Goal: Information Seeking & Learning: Find specific page/section

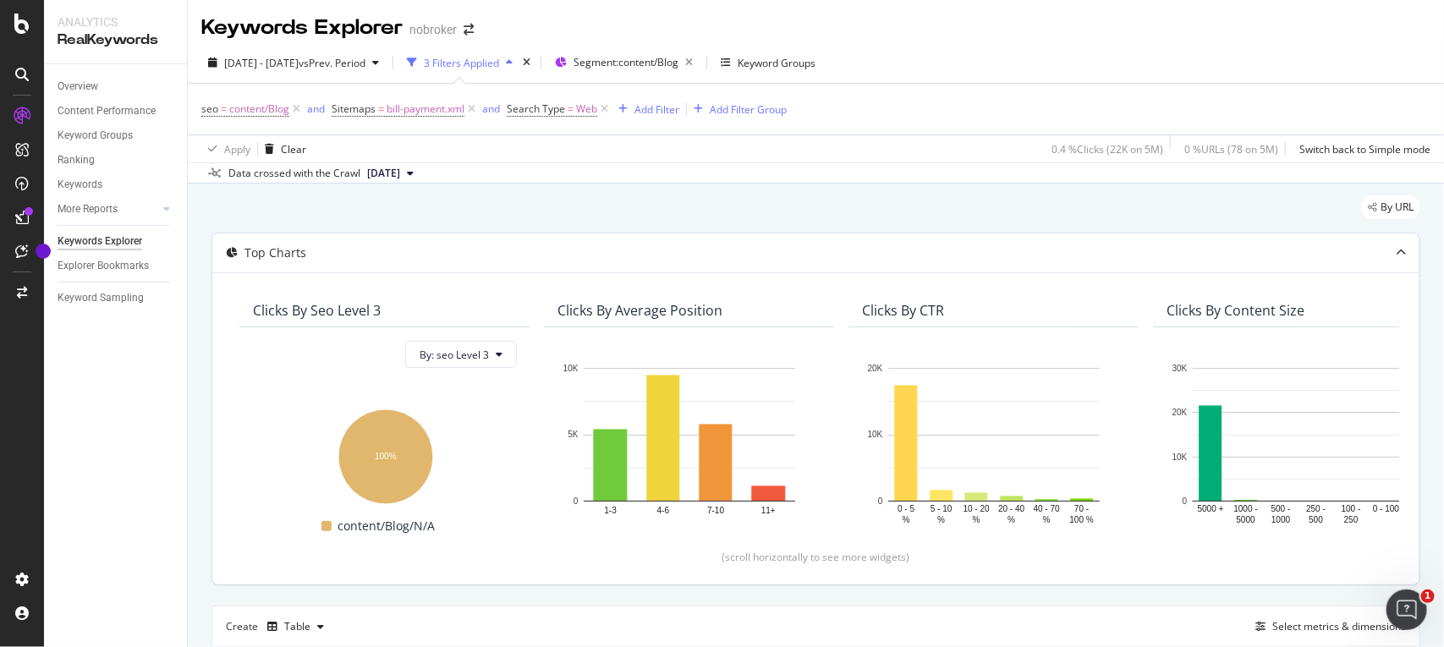
scroll to position [392, 0]
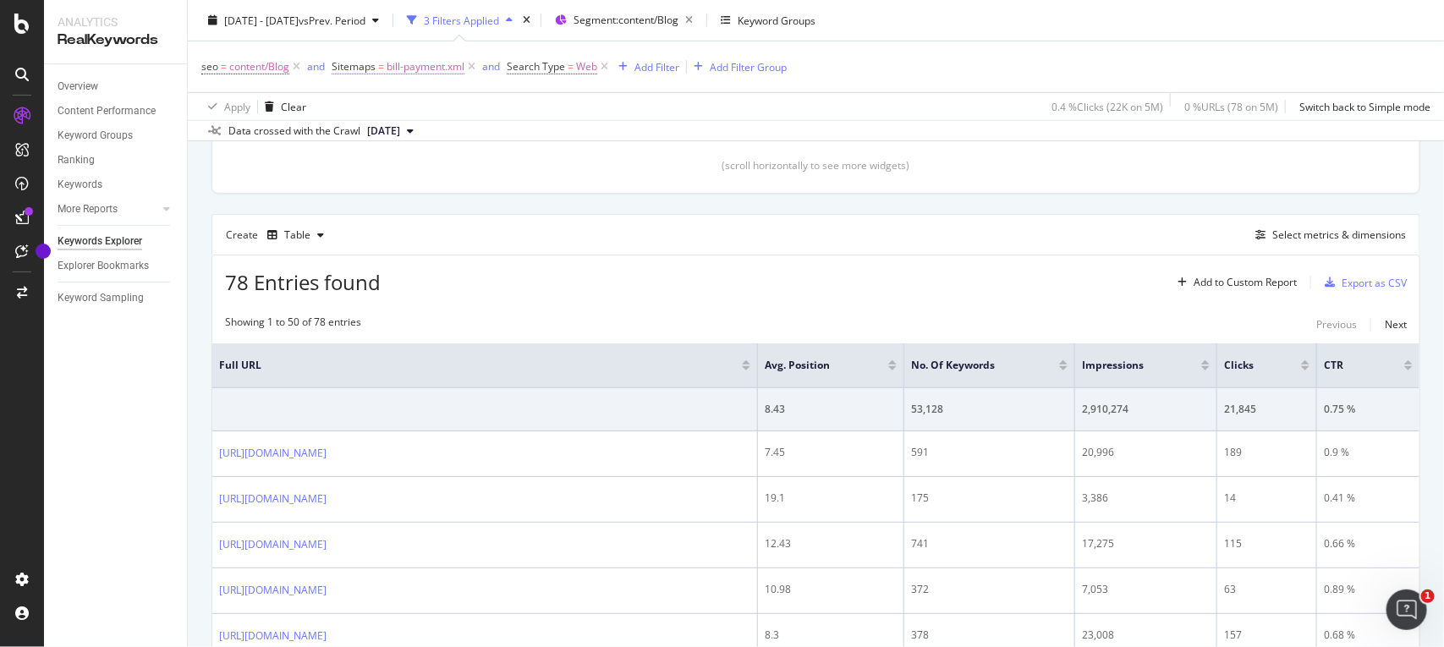
click at [436, 62] on span "bill-payment.xml" at bounding box center [426, 67] width 78 height 24
click at [411, 157] on input "bill-payment.xml" at bounding box center [428, 164] width 160 height 27
paste input "cash-loan"
type input "cash-loan.xml"
click at [527, 195] on div "Apply" at bounding box center [520, 199] width 26 height 14
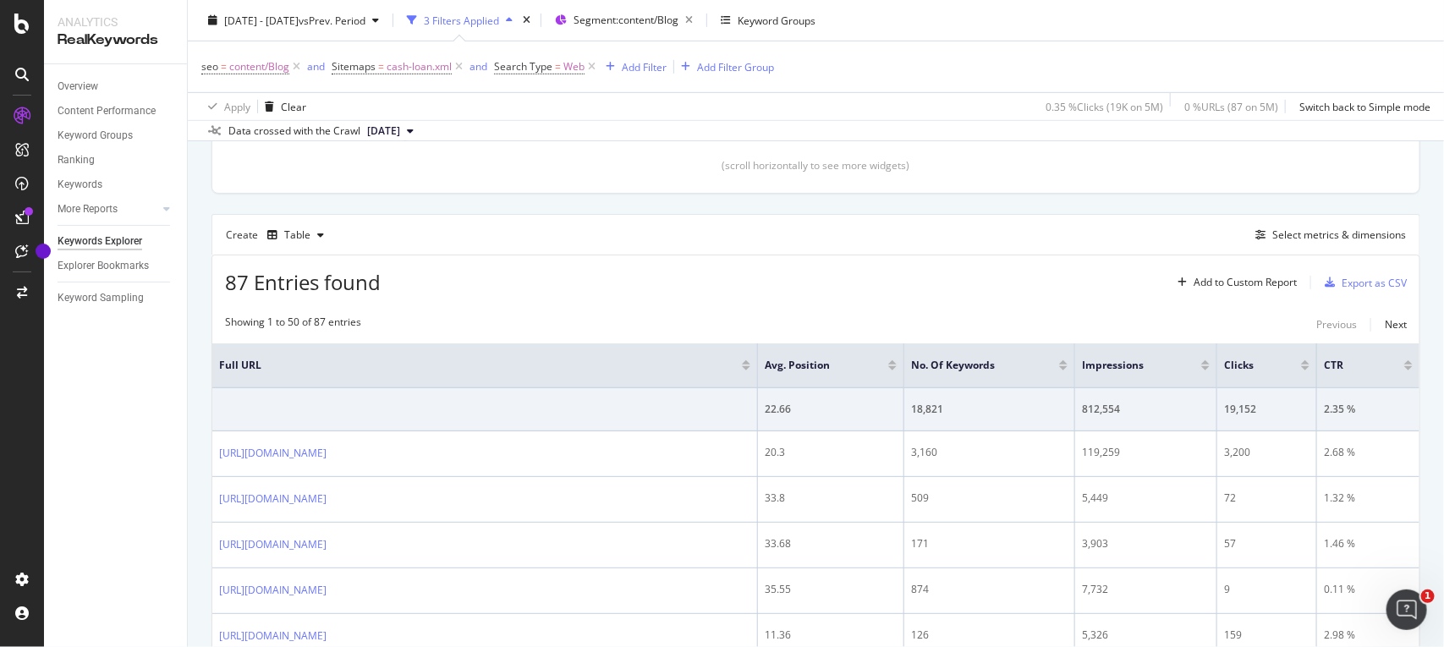
scroll to position [85, 0]
click at [1342, 278] on div "Export as CSV" at bounding box center [1374, 283] width 65 height 14
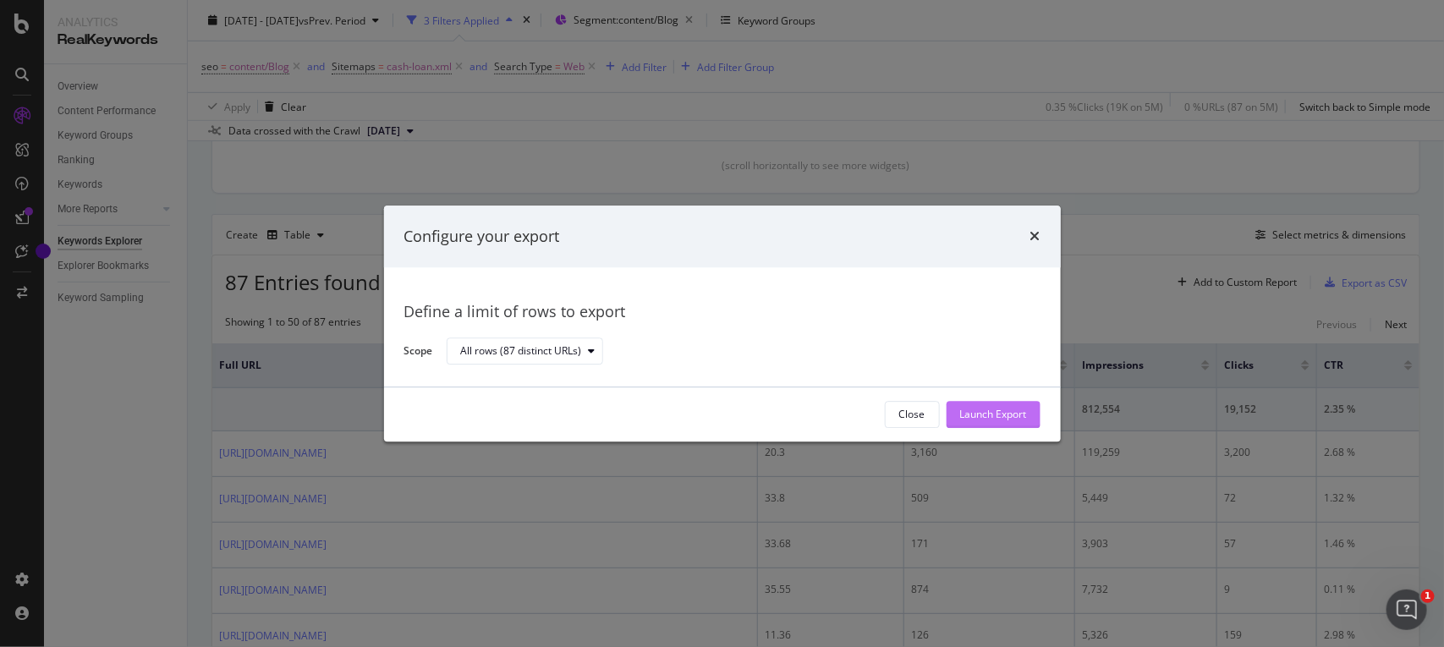
click at [976, 401] on button "Launch Export" at bounding box center [994, 414] width 94 height 27
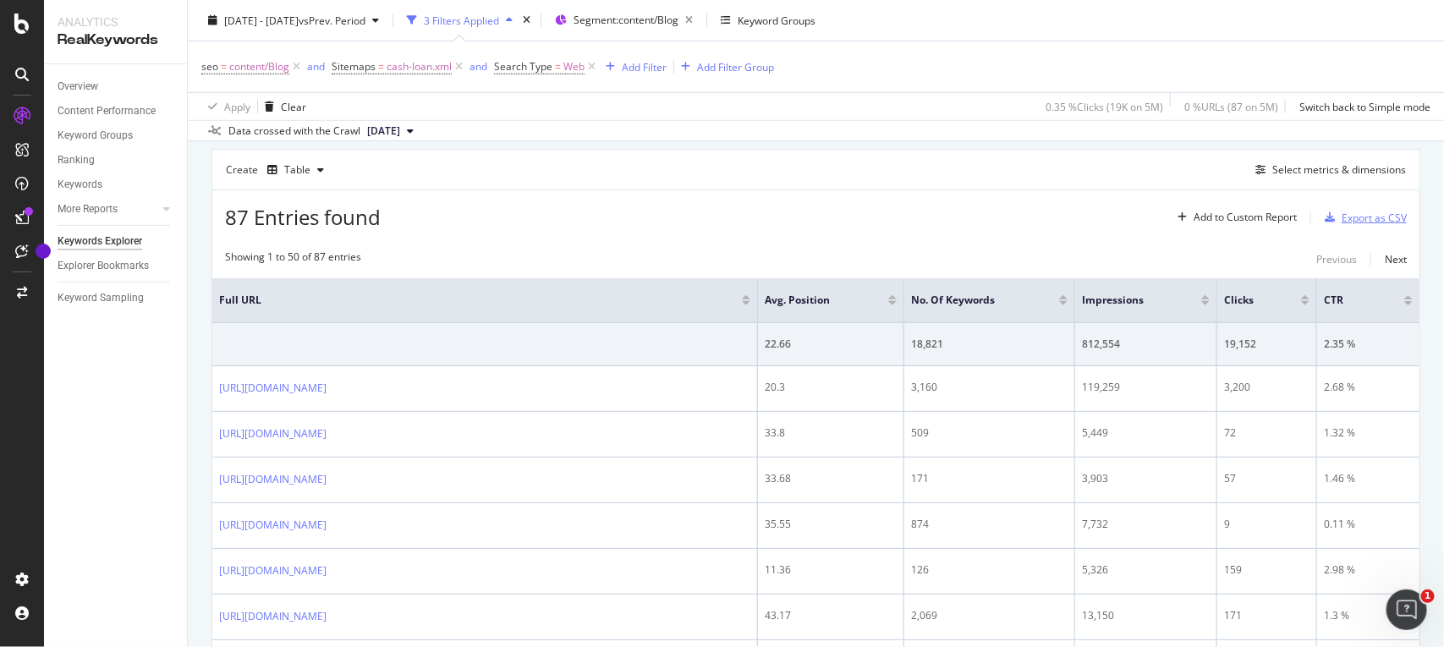
scroll to position [100, 0]
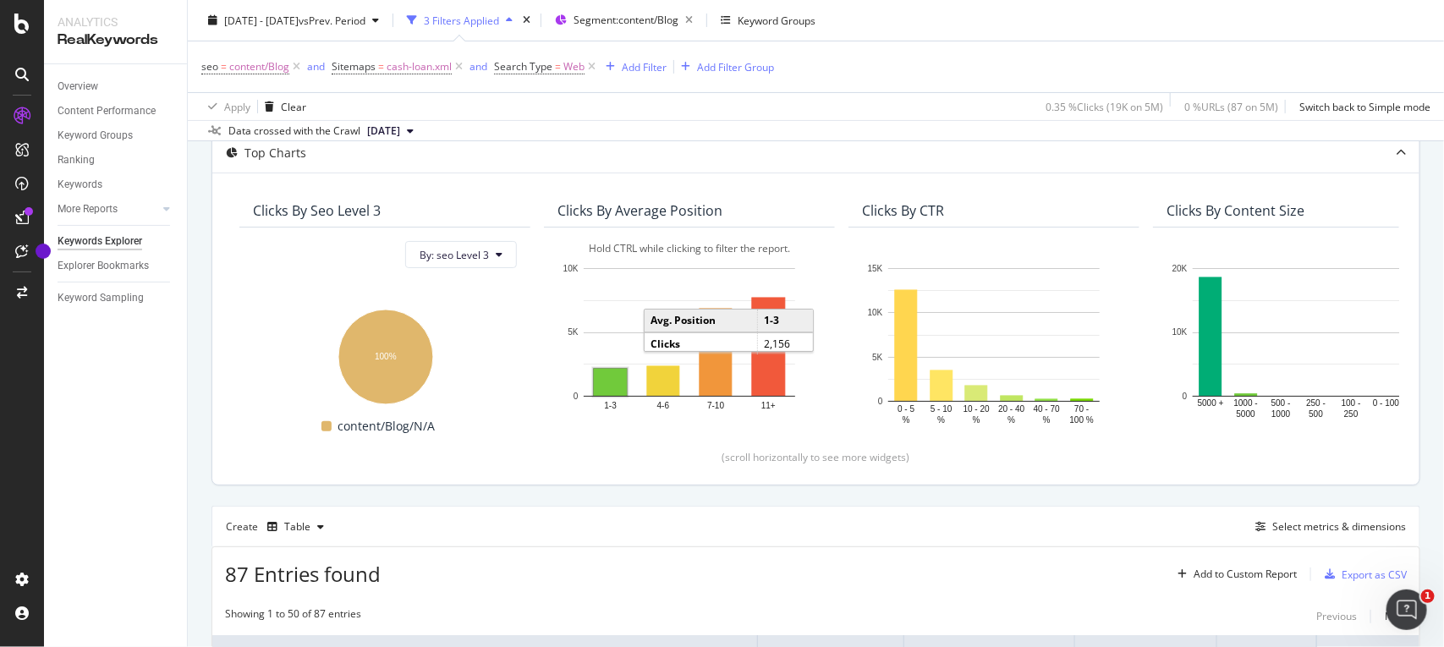
click at [615, 390] on rect "A chart." at bounding box center [610, 382] width 33 height 27
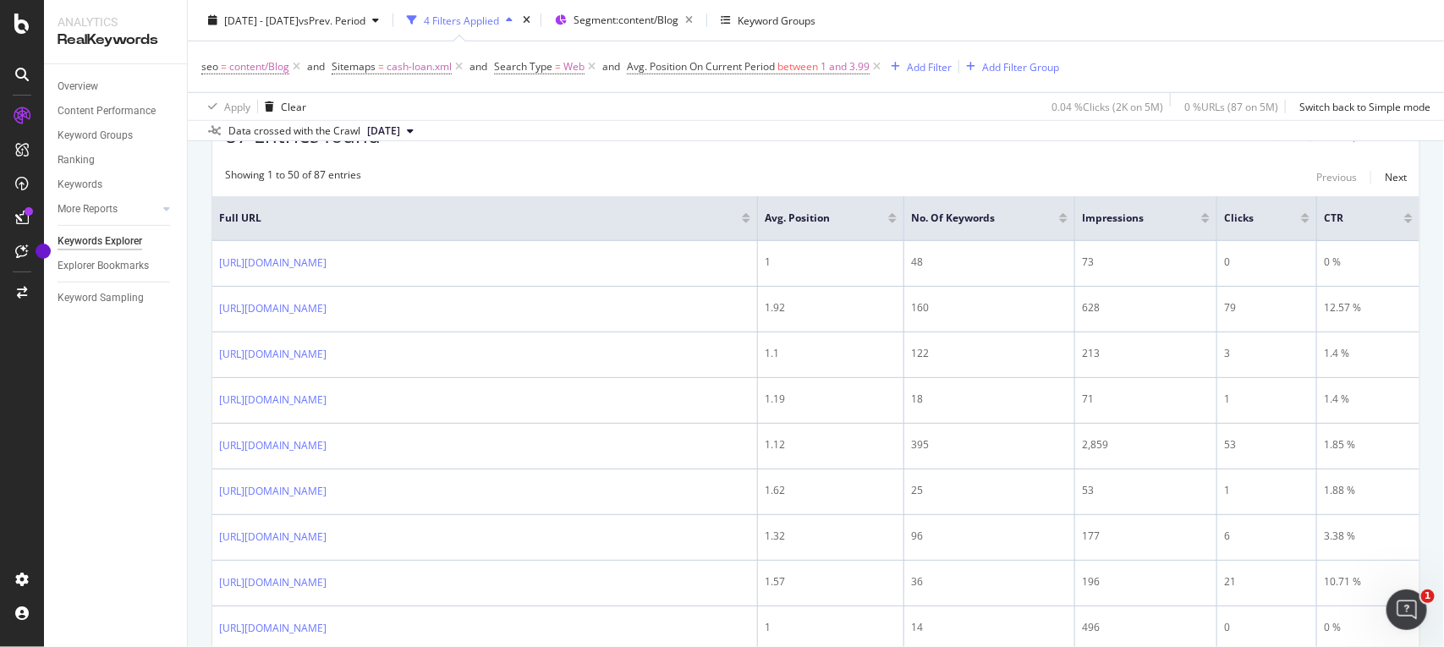
scroll to position [542, 0]
click at [1305, 217] on div at bounding box center [1305, 218] width 8 height 4
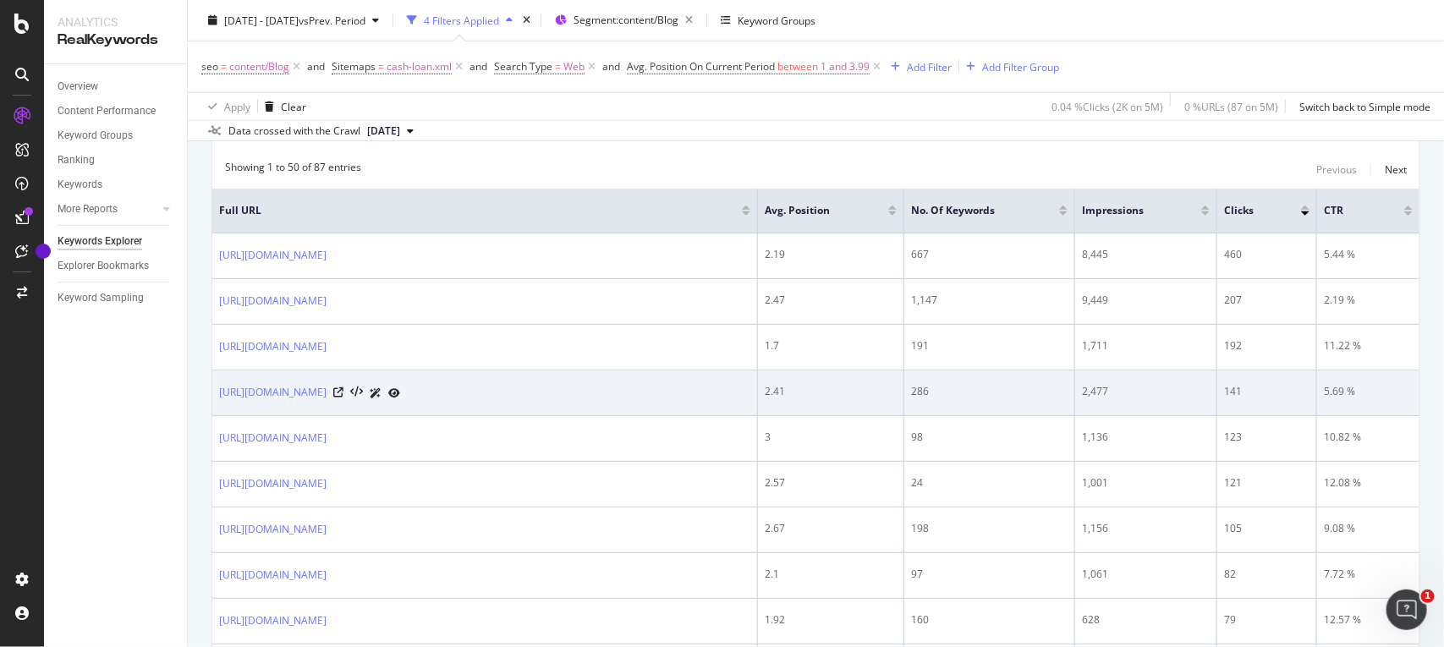
scroll to position [550, 0]
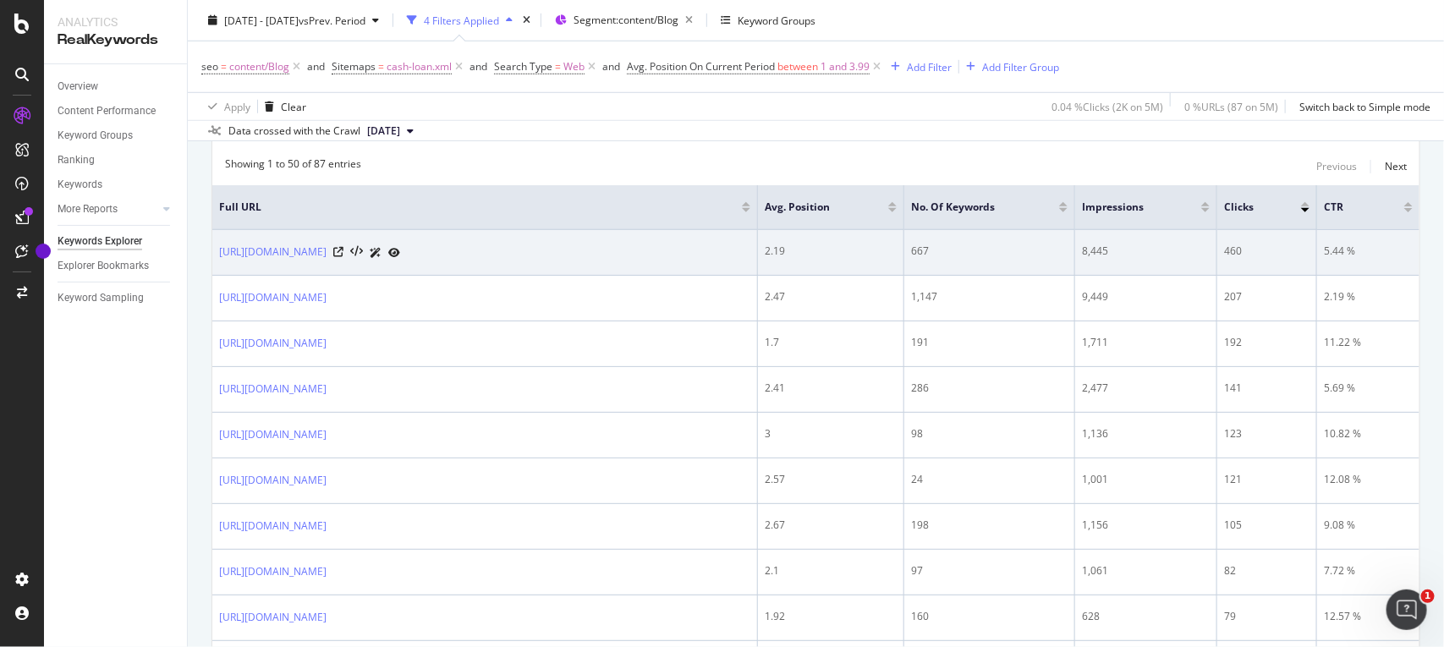
click at [933, 250] on div "667" at bounding box center [989, 251] width 157 height 15
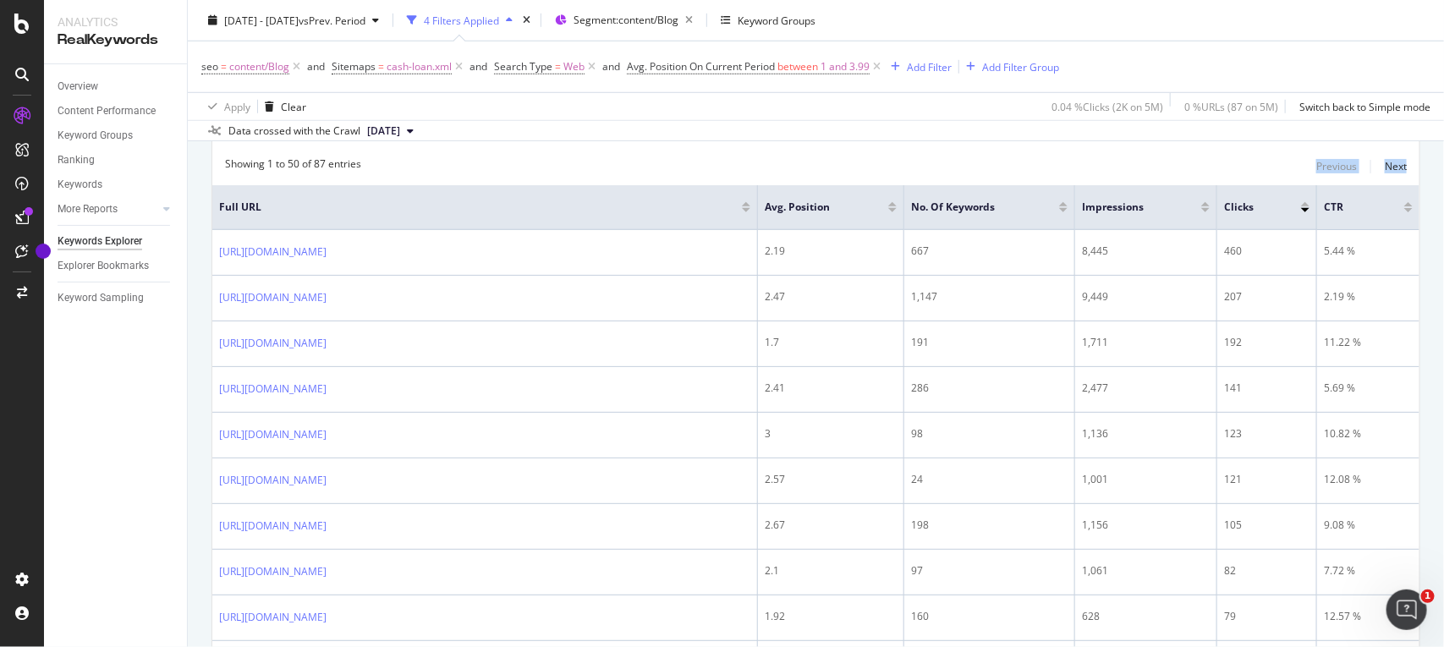
drag, startPoint x: 201, startPoint y: 251, endPoint x: 555, endPoint y: 169, distance: 363.1
click at [555, 169] on div "Showing 1 to 50 of 87 entries Previous Next" at bounding box center [815, 167] width 1207 height 20
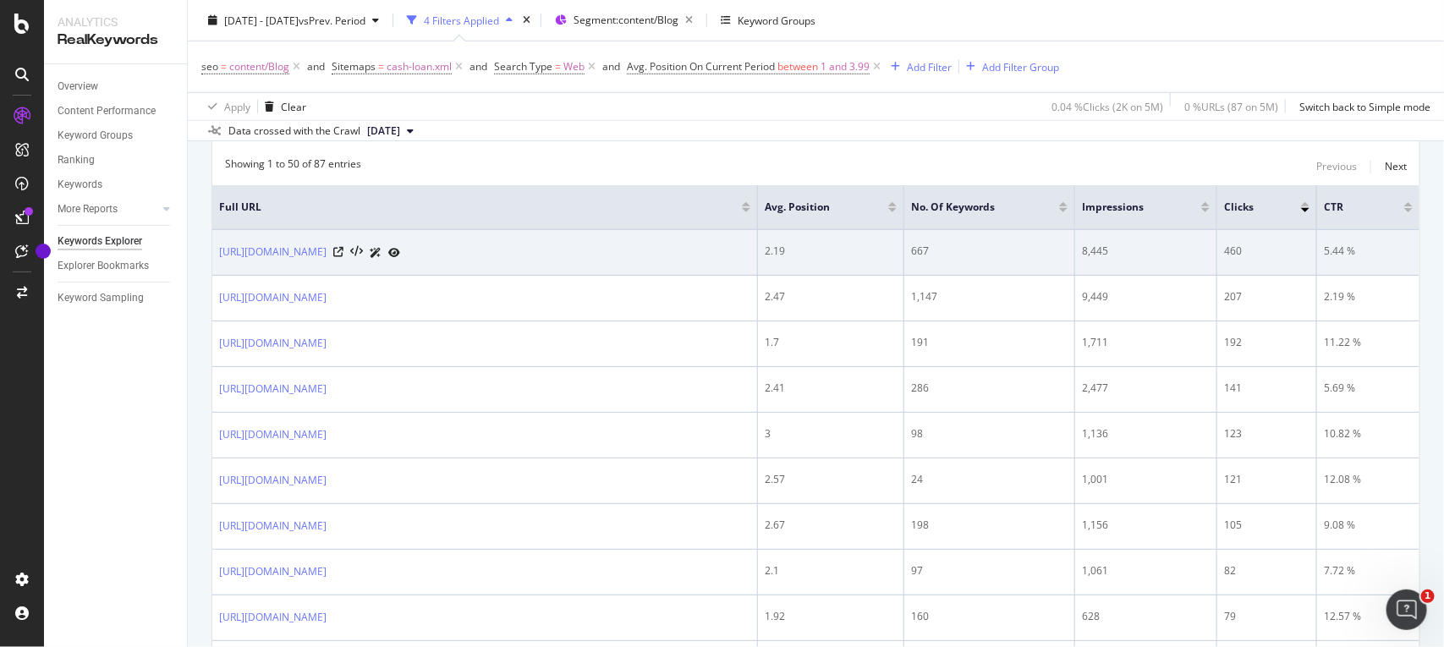
drag, startPoint x: 212, startPoint y: 248, endPoint x: 502, endPoint y: 255, distance: 289.5
click at [502, 255] on td "[URL][DOMAIN_NAME]" at bounding box center [485, 253] width 546 height 46
copy link "[URL][DOMAIN_NAME]"
